Goal: Transaction & Acquisition: Purchase product/service

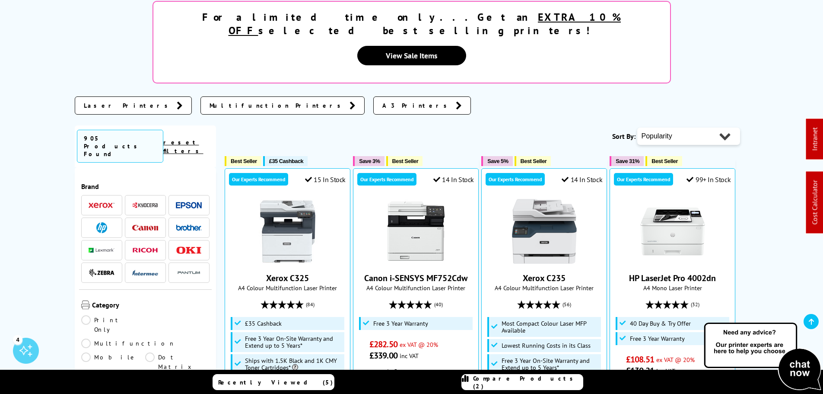
click at [193, 202] on img at bounding box center [189, 205] width 26 height 6
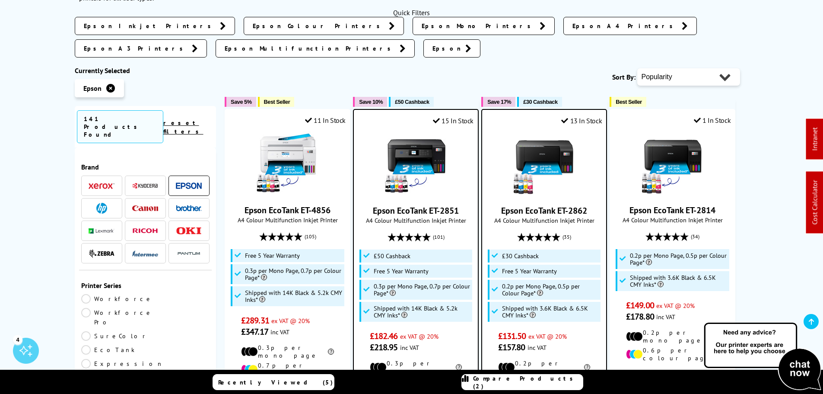
click at [149, 294] on ul "Workforce Workforce Pro SureColor EcoTank Expression Photo Expression Home Expr…" at bounding box center [145, 361] width 129 height 135
click at [146, 345] on link "EcoTank" at bounding box center [113, 350] width 64 height 10
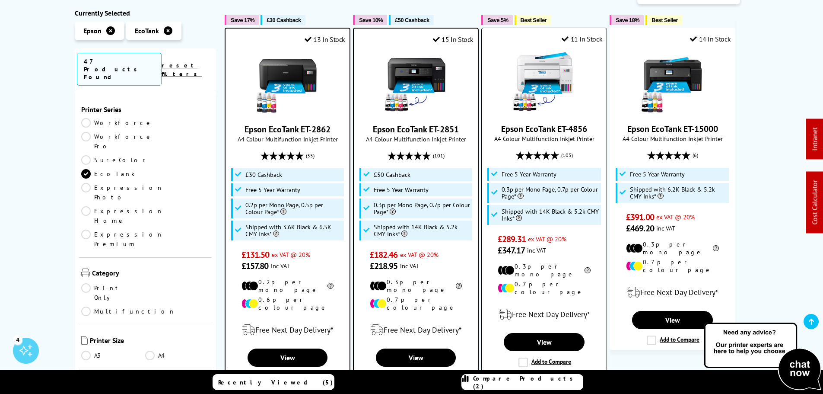
click at [561, 72] on img at bounding box center [544, 82] width 65 height 65
